Goal: Task Accomplishment & Management: Complete application form

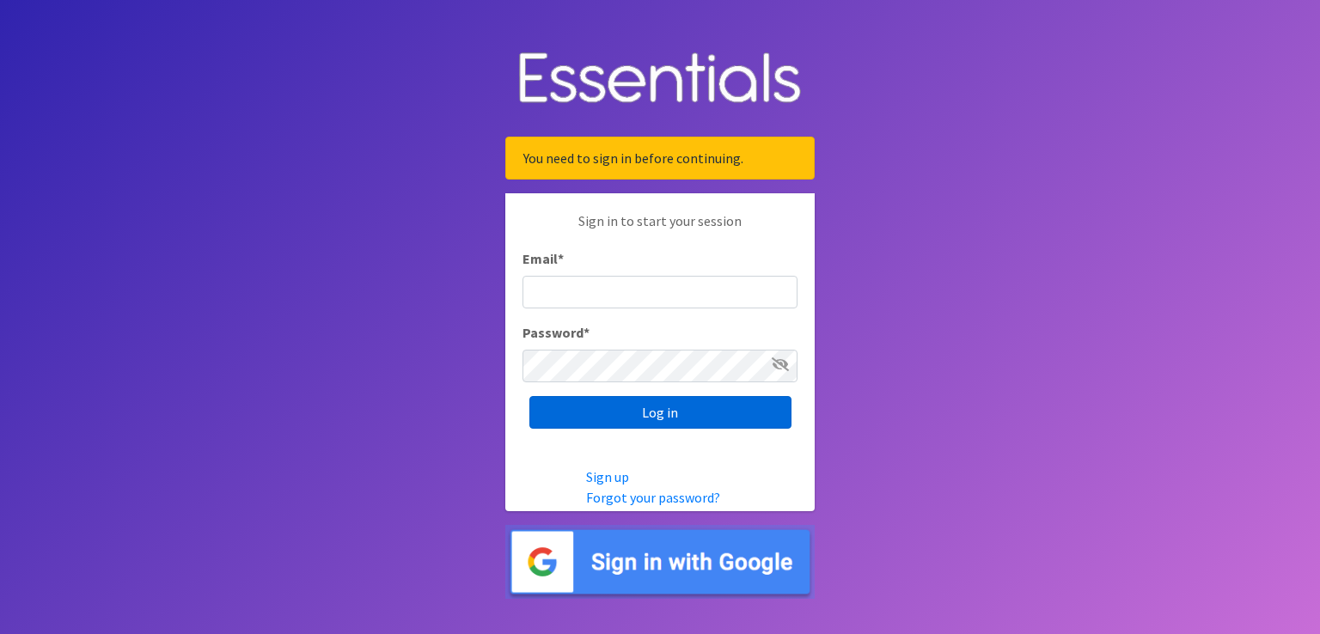
type input "[EMAIL_ADDRESS][DOMAIN_NAME]"
click at [608, 403] on input "Log in" at bounding box center [660, 412] width 262 height 33
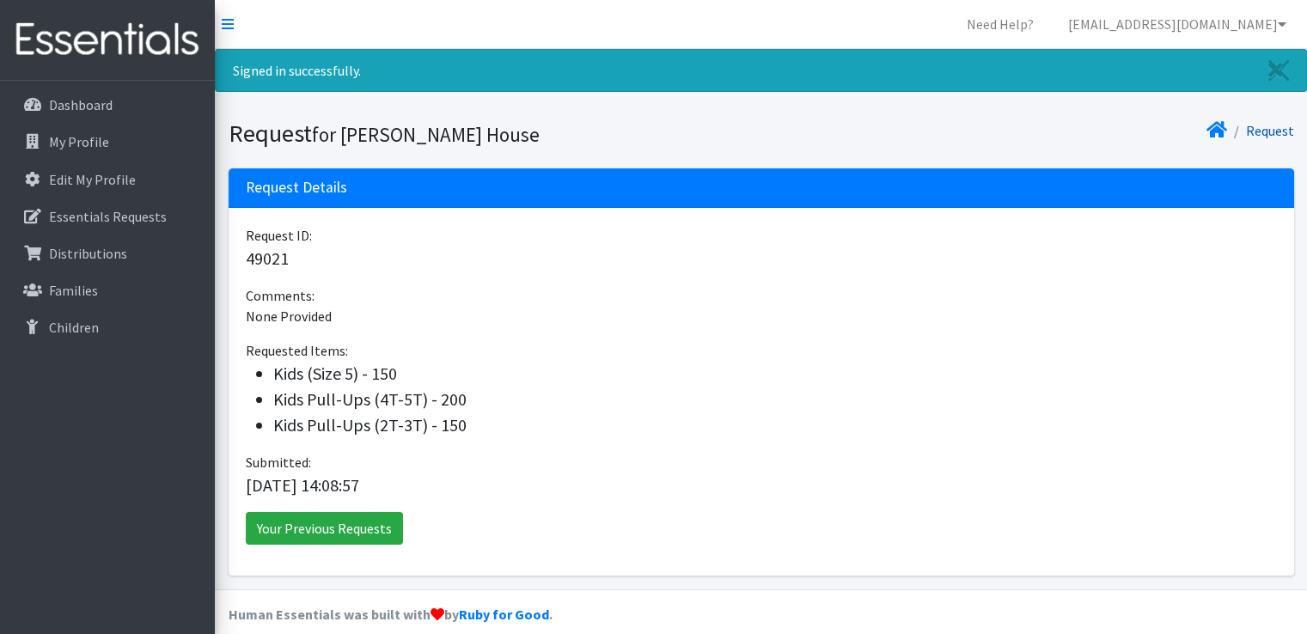
click at [1257, 132] on link "Request" at bounding box center [1270, 130] width 48 height 17
click at [86, 105] on p "Dashboard" at bounding box center [81, 104] width 64 height 17
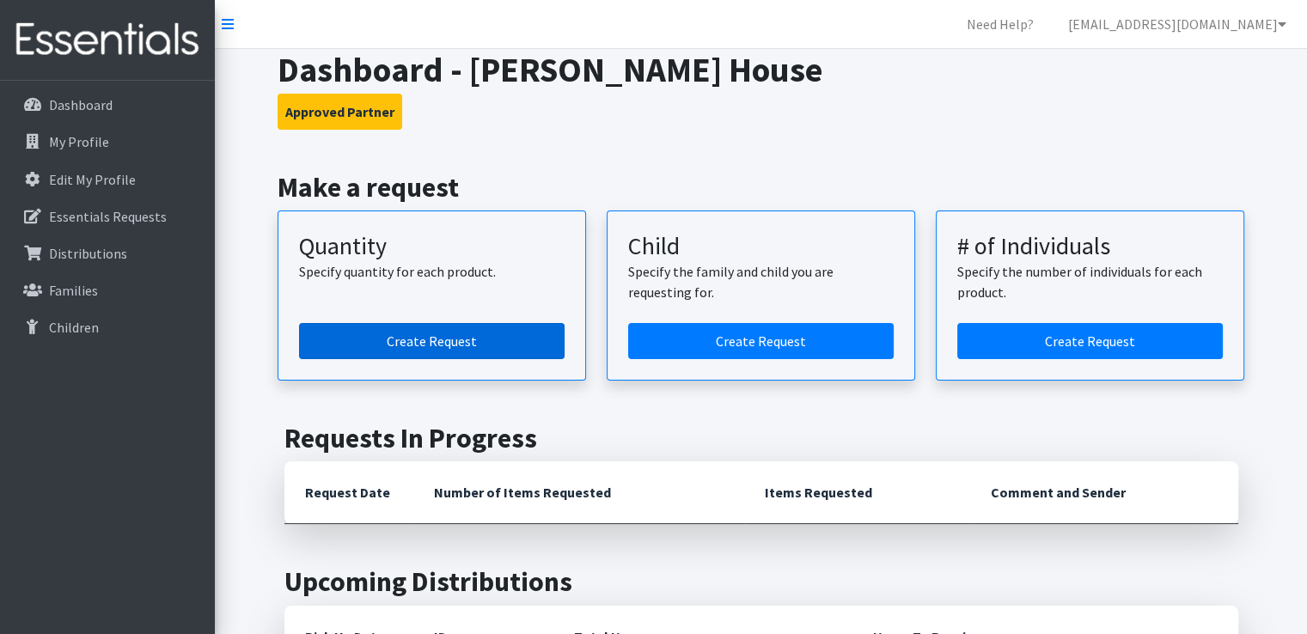
click at [373, 346] on link "Create Request" at bounding box center [431, 341] width 265 height 36
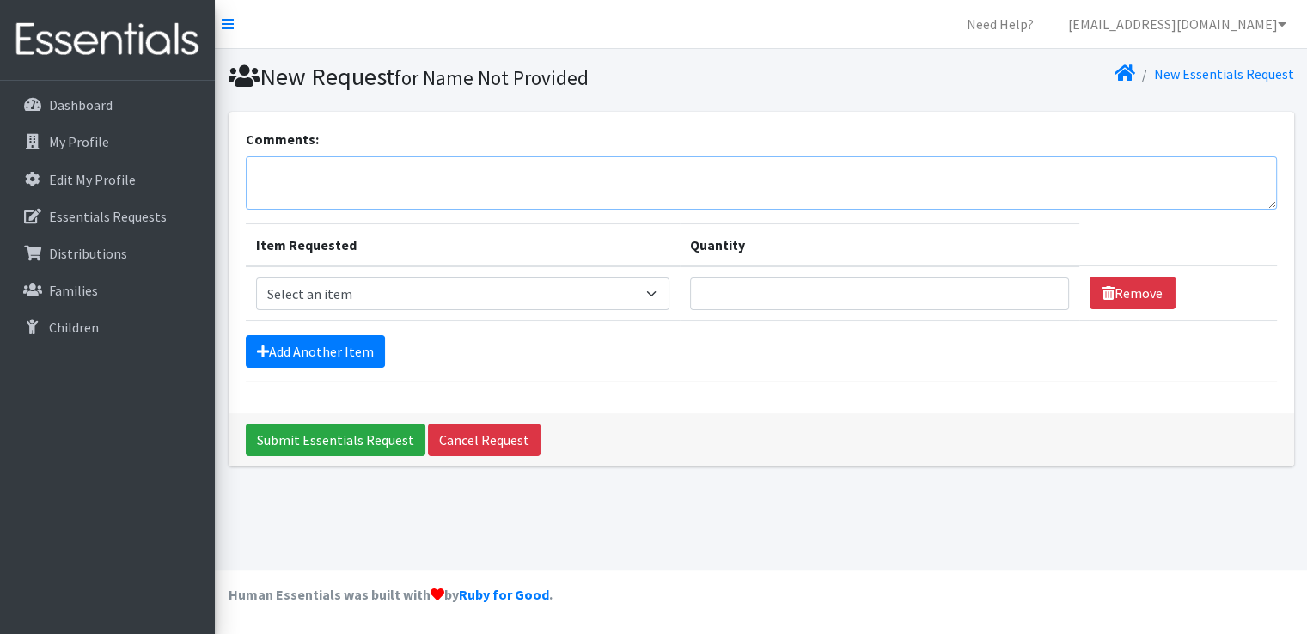
click at [365, 190] on textarea "Comments:" at bounding box center [761, 182] width 1031 height 53
click at [399, 287] on select "Select an item Adult Briefs (Large/X-Large) Adult Briefs (Medium/Large) Adult B…" at bounding box center [463, 294] width 414 height 33
select select "1273"
click at [256, 278] on select "Select an item Adult Briefs (Large/X-Large) Adult Briefs (Medium/Large) Adult B…" at bounding box center [463, 294] width 414 height 33
click at [690, 294] on input "Quantity" at bounding box center [879, 294] width 379 height 33
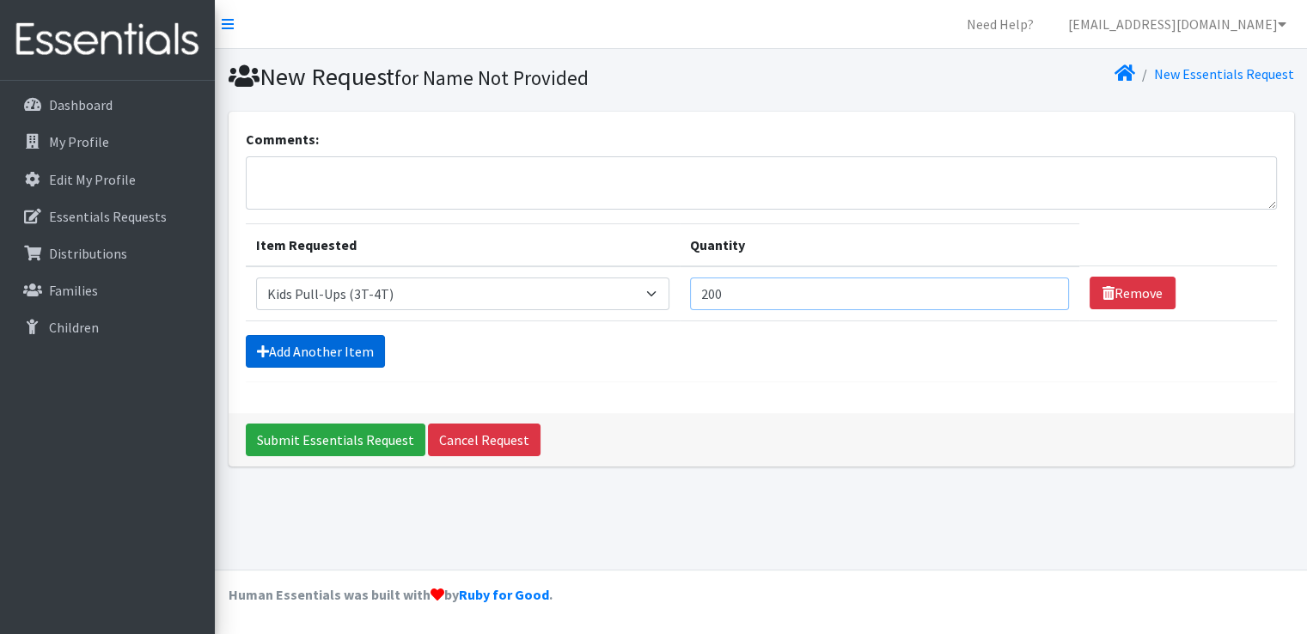
type input "200"
click at [300, 356] on link "Add Another Item" at bounding box center [315, 351] width 139 height 33
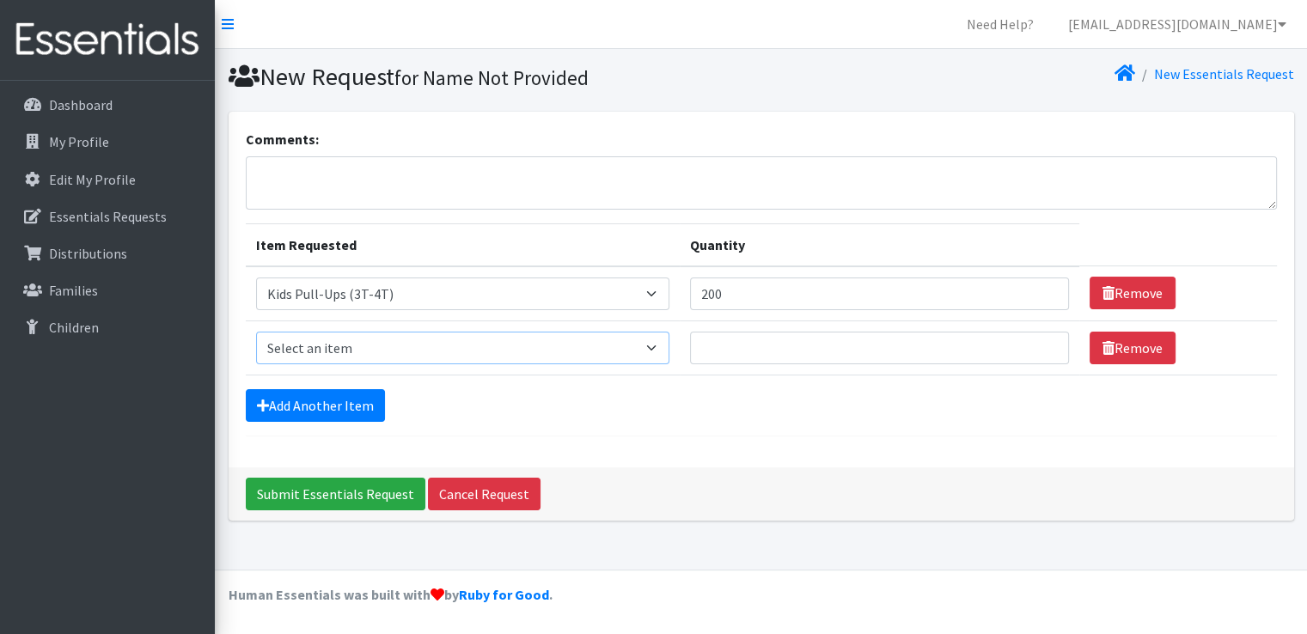
click at [351, 347] on select "Select an item Adult Briefs (Large/X-Large) Adult Briefs (Medium/Large) Adult B…" at bounding box center [463, 348] width 414 height 33
select select "1295"
click at [256, 332] on select "Select an item Adult Briefs (Large/X-Large) Adult Briefs (Medium/Large) Adult B…" at bounding box center [463, 348] width 414 height 33
click at [766, 353] on input "Quantity" at bounding box center [879, 348] width 379 height 33
type input "200"
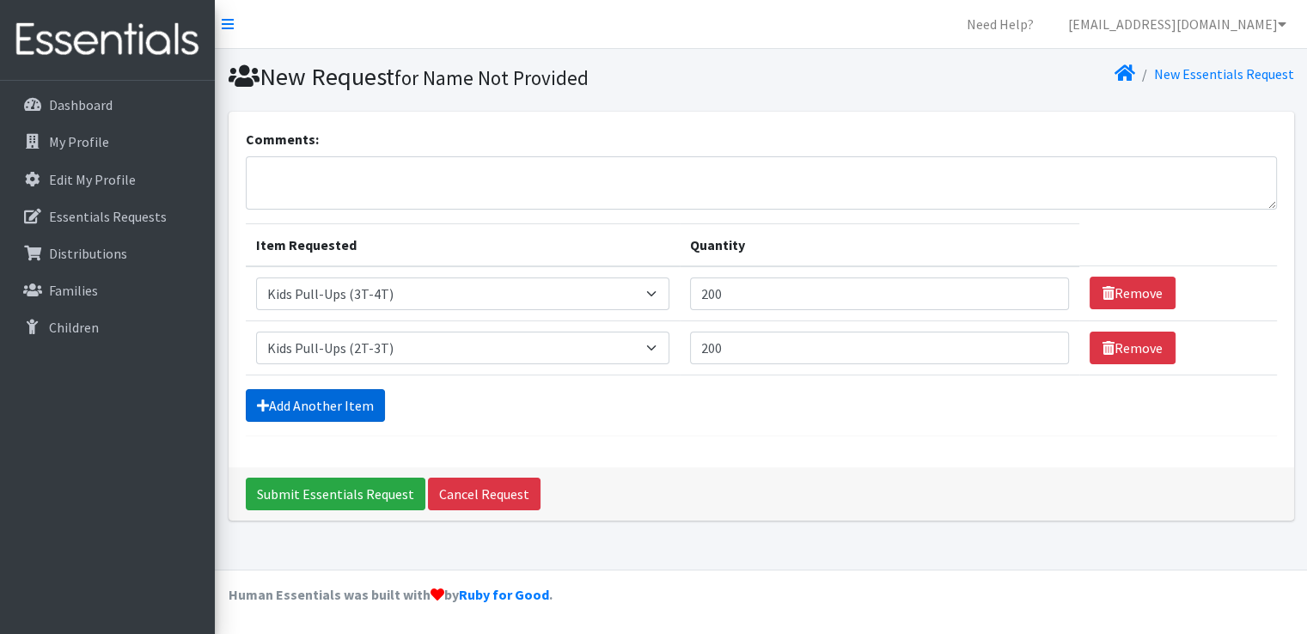
click at [318, 412] on link "Add Another Item" at bounding box center [315, 405] width 139 height 33
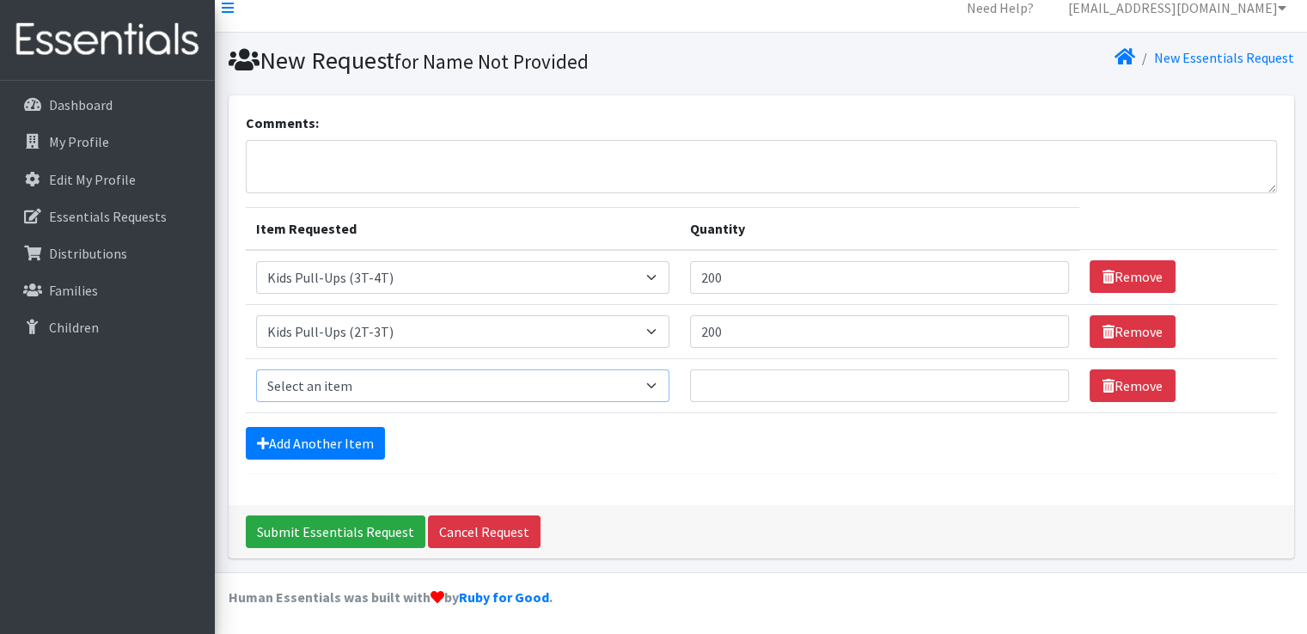
click at [324, 380] on select "Select an item Adult Briefs (Large/X-Large) Adult Briefs (Medium/Large) Adult B…" at bounding box center [463, 385] width 414 height 33
select select "1285"
click at [256, 369] on select "Select an item Adult Briefs (Large/X-Large) Adult Briefs (Medium/Large) Adult B…" at bounding box center [463, 385] width 414 height 33
click at [690, 272] on input "200" at bounding box center [879, 277] width 379 height 33
type input "300"
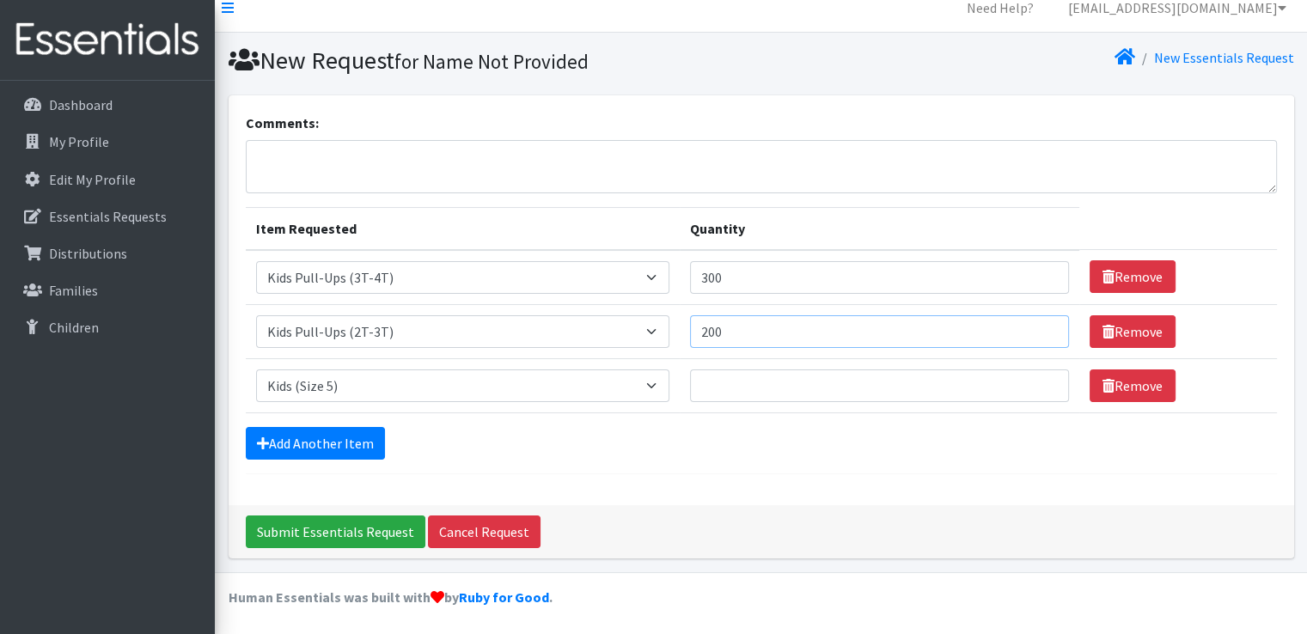
click at [690, 333] on input "200" at bounding box center [879, 331] width 379 height 33
type input "300"
click at [705, 389] on input "Quantity" at bounding box center [879, 385] width 379 height 33
type input "2"
type input "300"
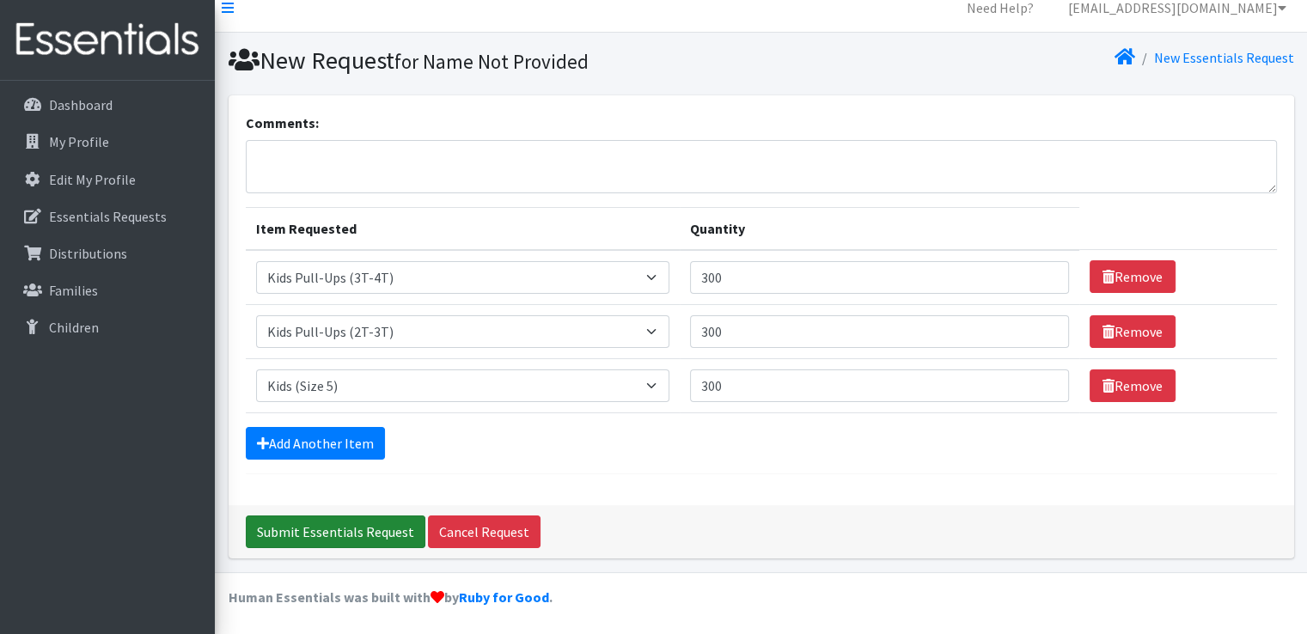
click at [308, 524] on input "Submit Essentials Request" at bounding box center [336, 532] width 180 height 33
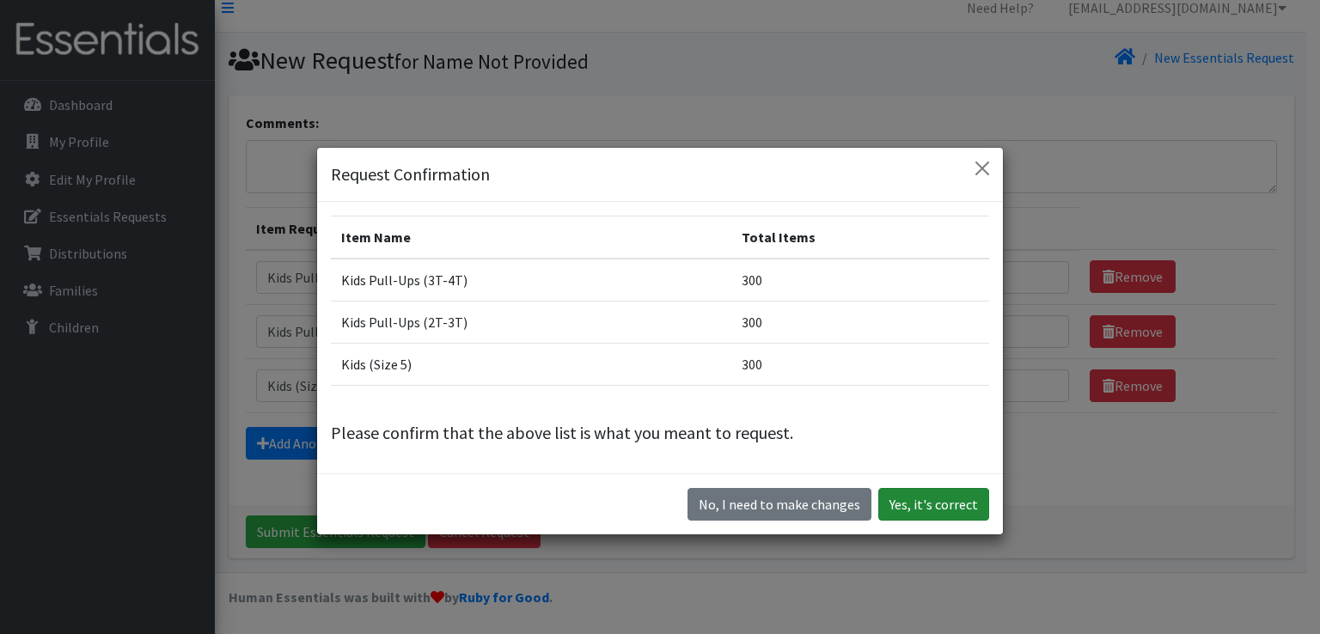
click at [915, 512] on button "Yes, it's correct" at bounding box center [933, 504] width 111 height 33
